Goal: Find specific page/section: Find specific page/section

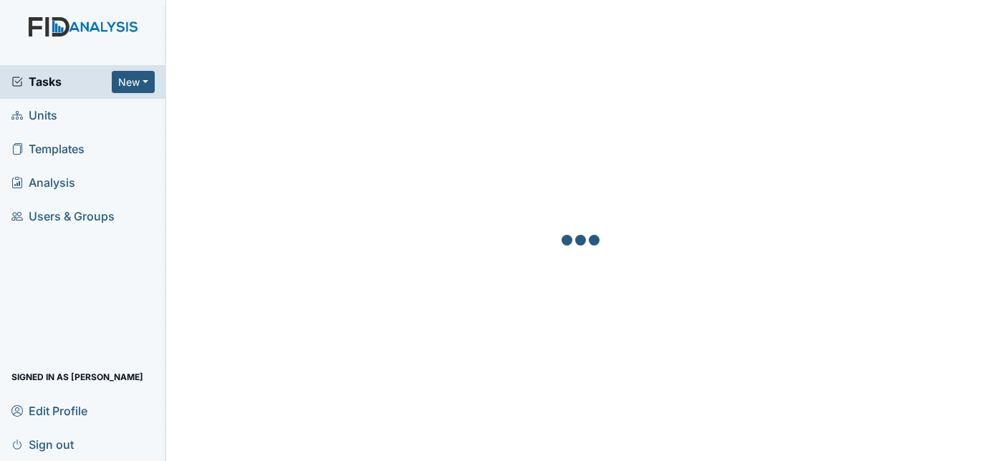
click at [804, 55] on div at bounding box center [580, 241] width 795 height 461
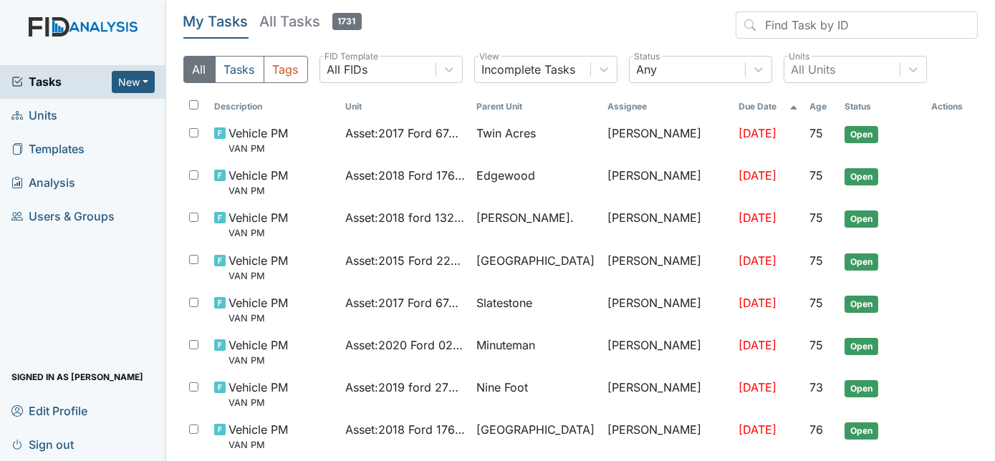
click at [838, 74] on div "All Units" at bounding box center [842, 70] width 115 height 26
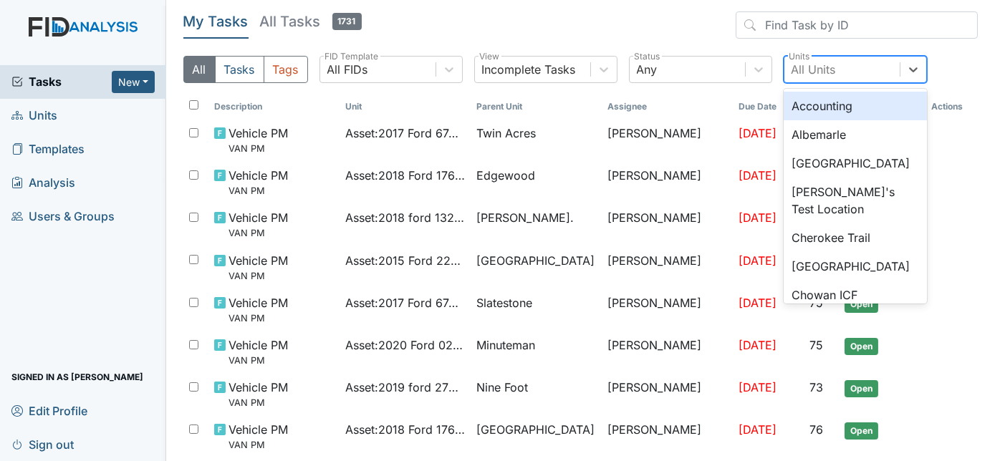
click at [838, 74] on div "All Units" at bounding box center [842, 70] width 115 height 26
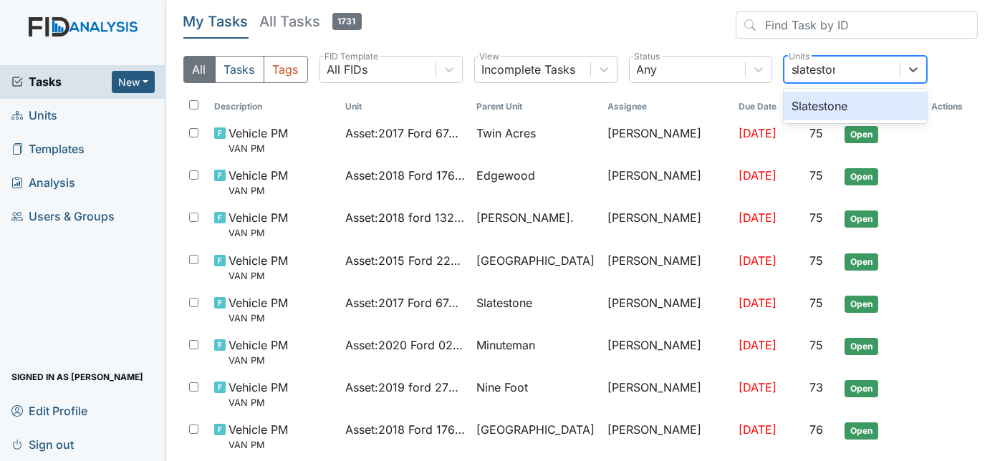
type input "slatestone"
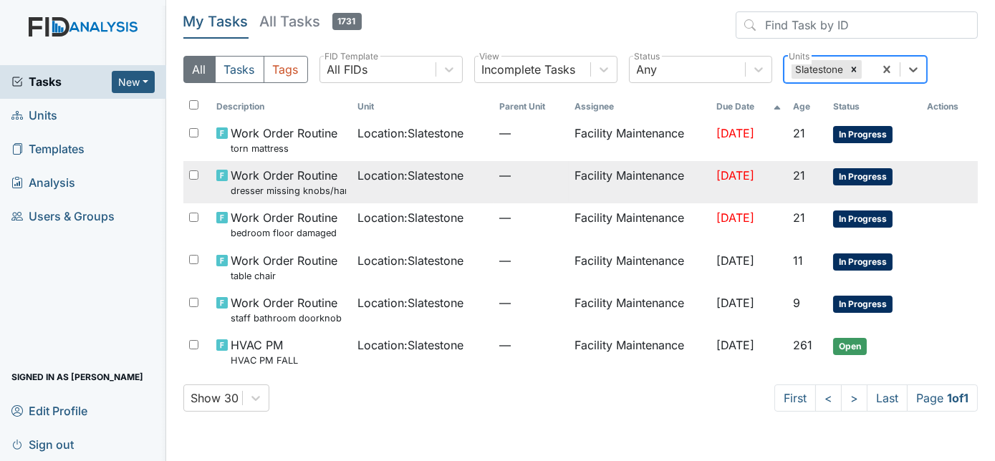
click at [520, 171] on span "—" at bounding box center [531, 175] width 64 height 17
